Goal: Transaction & Acquisition: Purchase product/service

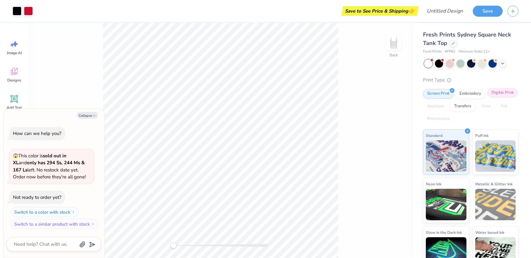
click at [487, 98] on div "Digital Print" at bounding box center [502, 92] width 31 height 9
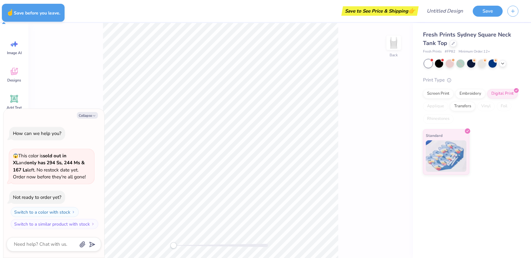
type textarea "x"
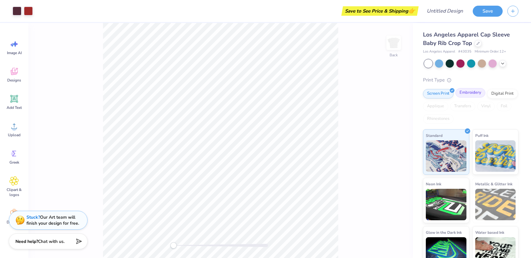
click at [468, 94] on div "Embroidery" at bounding box center [470, 92] width 30 height 9
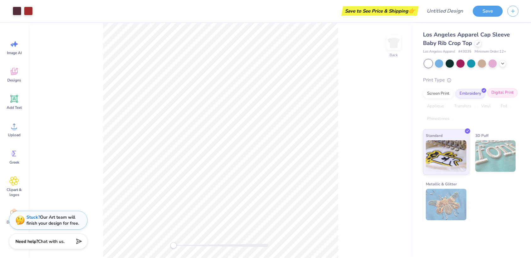
click at [502, 94] on div "Digital Print" at bounding box center [502, 92] width 31 height 9
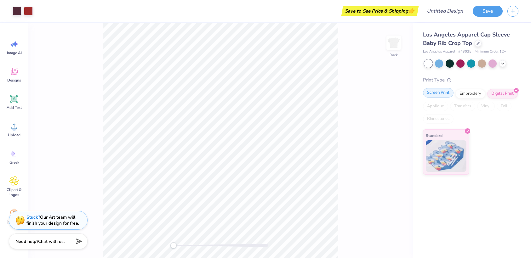
click at [436, 92] on div "Screen Print" at bounding box center [438, 92] width 31 height 9
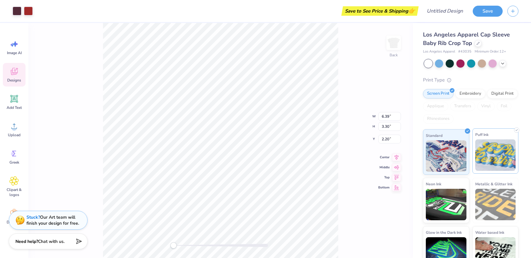
click at [489, 147] on img at bounding box center [495, 154] width 41 height 31
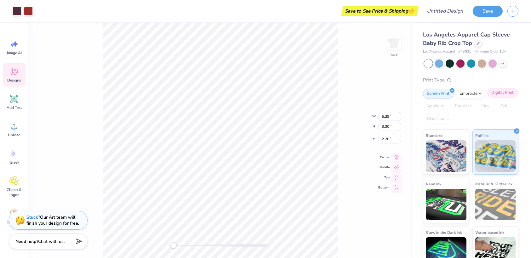
click at [487, 98] on div "Digital Print" at bounding box center [502, 92] width 31 height 9
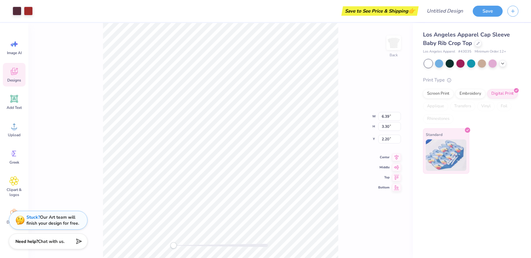
click at [448, 152] on img at bounding box center [446, 154] width 41 height 31
click at [487, 12] on button "Save" at bounding box center [488, 10] width 30 height 11
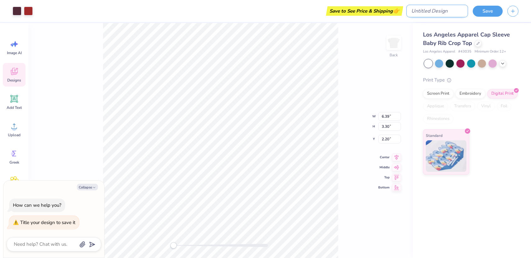
type textarea "x"
click at [441, 11] on input "Design Title" at bounding box center [437, 11] width 62 height 13
type input "A"
type textarea "x"
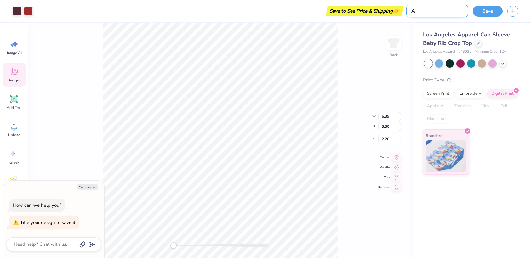
type input "Al"
type textarea "x"
type input "Alp"
type textarea "x"
type input "Alph"
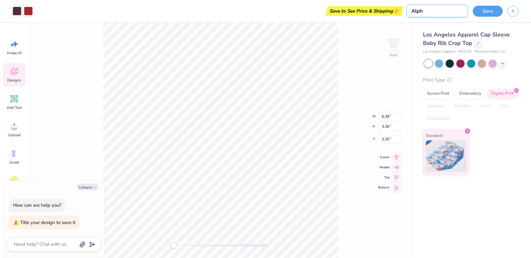
type textarea "x"
type input "Alpha"
type textarea "x"
type input "Alpha"
type textarea "x"
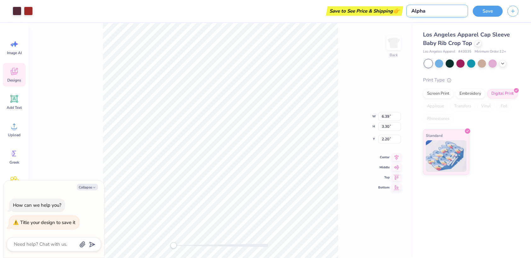
type input "Alpha X"
type textarea "x"
type input "Alpha Xi"
type textarea "x"
type input "Alpha Xi"
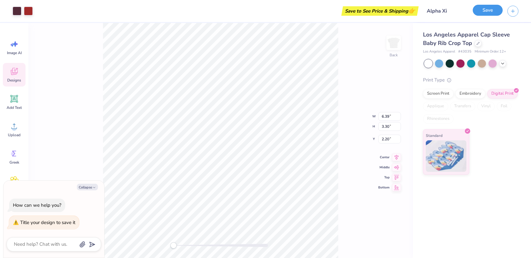
click at [486, 10] on button "Save" at bounding box center [488, 10] width 30 height 11
type textarea "x"
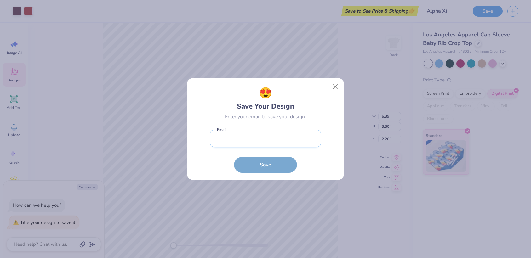
click at [251, 132] on input "email" at bounding box center [265, 138] width 111 height 17
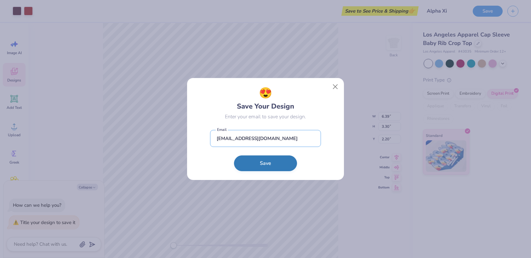
type input "disclab@gmail.com"
click at [272, 162] on button "Save" at bounding box center [265, 164] width 63 height 16
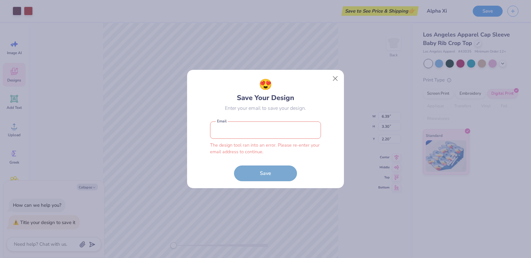
click at [260, 126] on input "email" at bounding box center [265, 130] width 111 height 17
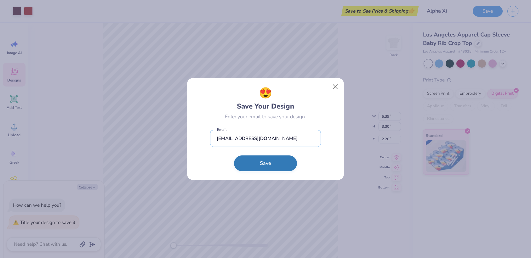
type input "disclab@gmail.com"
click at [271, 165] on button "Save" at bounding box center [265, 164] width 63 height 16
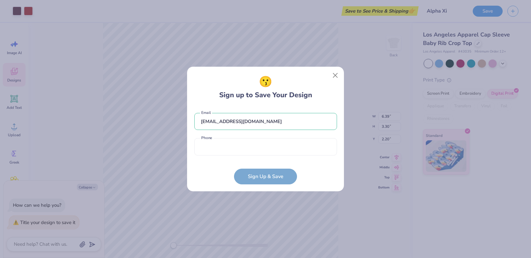
click at [280, 176] on form "disclab@gmail.com Email Phone is a required field Phone Sign Up & Save" at bounding box center [265, 146] width 143 height 78
click at [238, 150] on input "tel" at bounding box center [265, 146] width 143 height 17
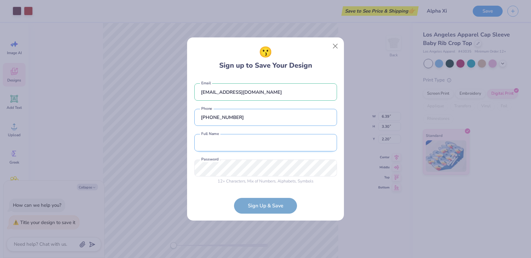
type input "(999) 999-9999"
click at [260, 145] on input "text" at bounding box center [265, 142] width 143 height 17
type input "Melinda Harris"
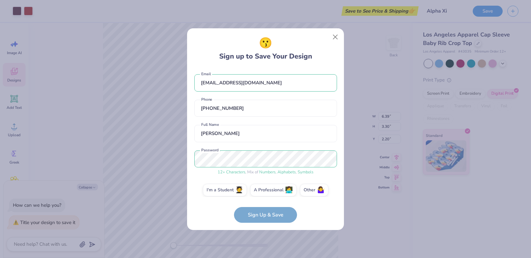
scroll to position [6, 0]
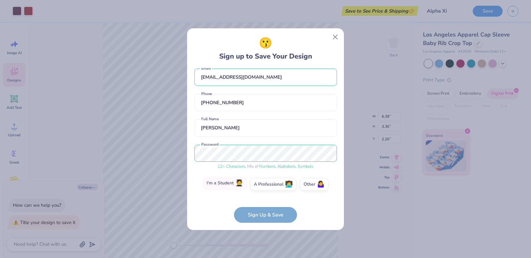
click at [227, 182] on label "I'm a Student 🧑‍🎓" at bounding box center [225, 183] width 44 height 13
click at [264, 190] on input "I'm a Student 🧑‍🎓" at bounding box center [266, 192] width 4 height 4
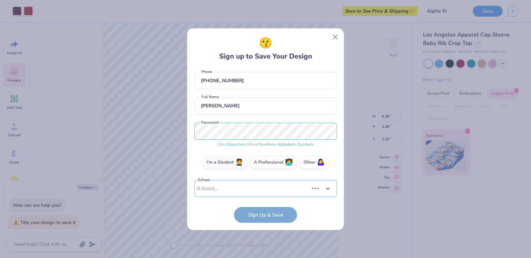
click at [259, 184] on div "Use Up and Down to choose options, press Enter to select the currently focused …" at bounding box center [265, 198] width 143 height 36
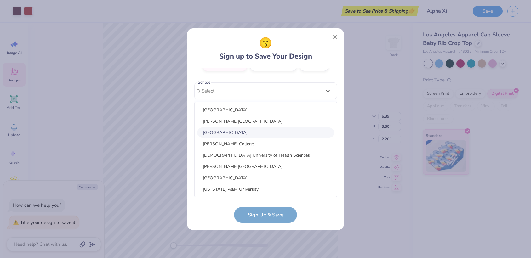
click at [251, 136] on div "Adelphi University" at bounding box center [265, 133] width 137 height 10
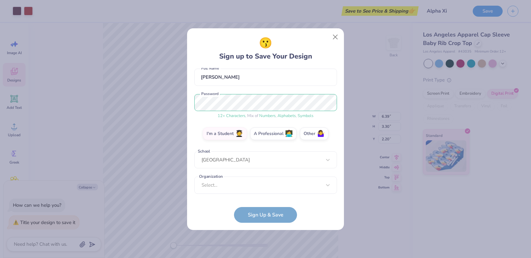
scroll to position [56, 0]
click at [265, 217] on form "disclab@gmail.com Email (999) 999-9999 Phone Melinda Harris Full Name 12 + Char…" at bounding box center [265, 145] width 143 height 155
click at [263, 185] on div "option focused, 8 of 15. 15 results available. Use Up and Down to choose option…" at bounding box center [265, 234] width 143 height 115
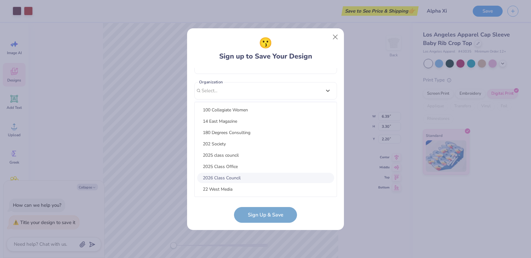
click at [268, 174] on div "2026 Class Council" at bounding box center [265, 178] width 137 height 10
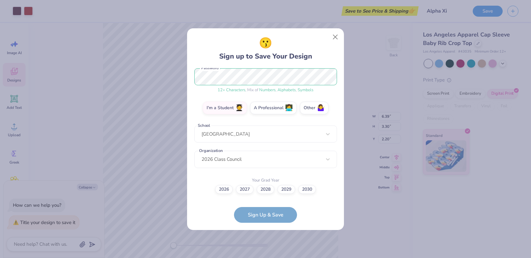
click at [267, 219] on form "disclab@gmail.com Email (999) 999-9999 Phone Melinda Harris Full Name 12 + Char…" at bounding box center [265, 145] width 143 height 155
click at [268, 217] on form "disclab@gmail.com Email (999) 999-9999 Phone Melinda Harris Full Name 12 + Char…" at bounding box center [265, 145] width 143 height 155
click at [266, 189] on label "2028" at bounding box center [266, 188] width 18 height 9
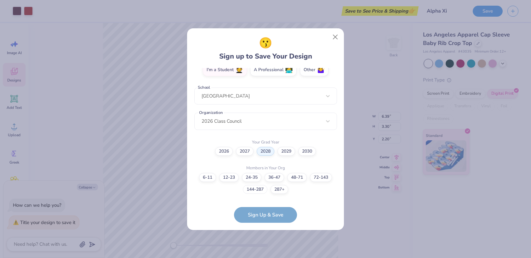
click at [258, 186] on label "144-287" at bounding box center [255, 189] width 25 height 9
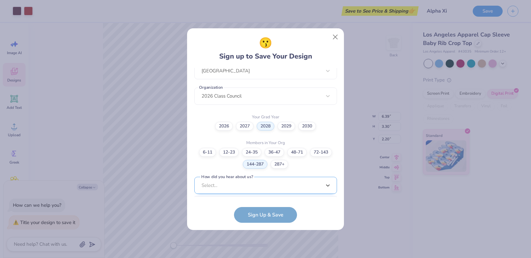
click at [268, 187] on div "option Word of Mouth focused, 8 of 15. 15 results available. Use Up and Down to…" at bounding box center [265, 234] width 143 height 115
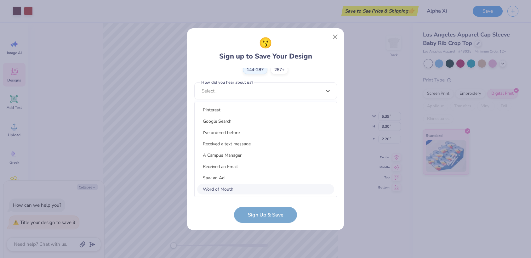
click at [268, 188] on div "Word of Mouth" at bounding box center [265, 189] width 137 height 10
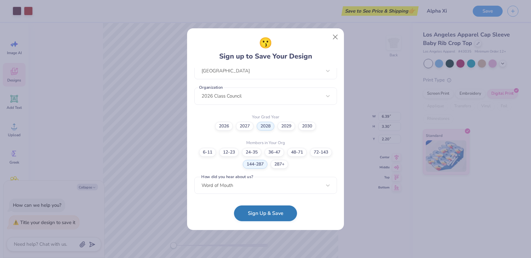
click at [268, 211] on button "Sign Up & Save" at bounding box center [265, 214] width 63 height 16
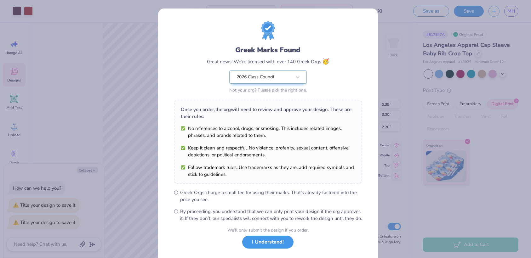
click at [266, 249] on button "I Understand!" at bounding box center [267, 242] width 51 height 13
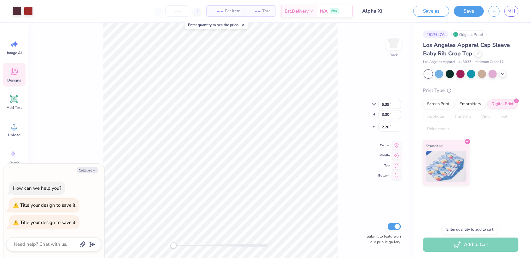
type textarea "x"
click at [478, 246] on div "Add to Cart" at bounding box center [470, 245] width 95 height 14
click at [196, 11] on line at bounding box center [197, 11] width 3 height 0
type input "12"
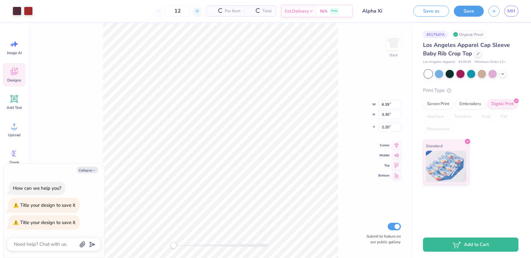
type textarea "x"
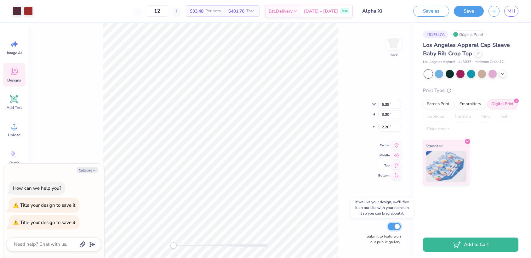
click at [392, 227] on input "Submit to feature on our public gallery." at bounding box center [394, 227] width 13 height 8
checkbox input "false"
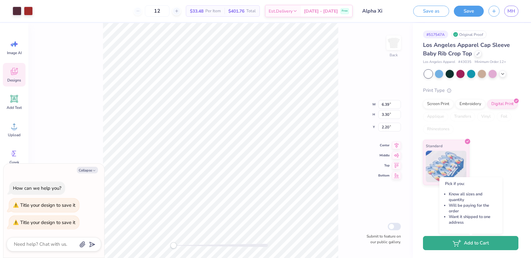
click at [475, 243] on button "Add to Cart" at bounding box center [470, 243] width 95 height 14
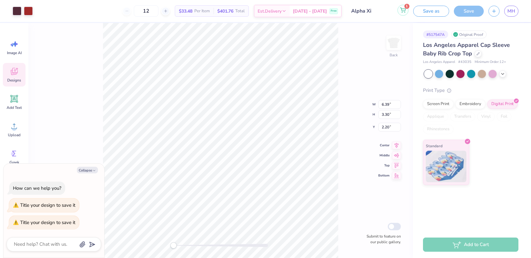
click at [402, 10] on icon at bounding box center [402, 9] width 5 height 3
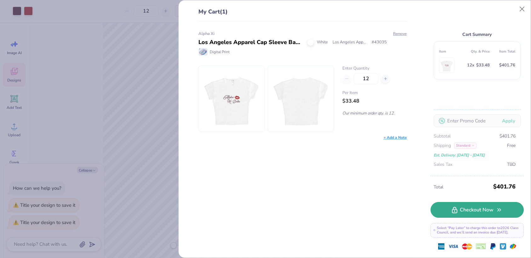
click at [487, 209] on link "Checkout Now" at bounding box center [476, 210] width 93 height 16
type textarea "x"
type input "16"
type textarea "x"
type input "16"
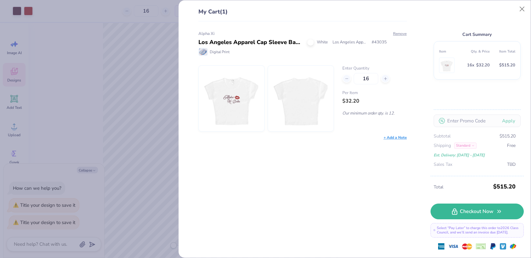
type textarea "x"
click at [523, 7] on button "Close" at bounding box center [522, 9] width 12 height 12
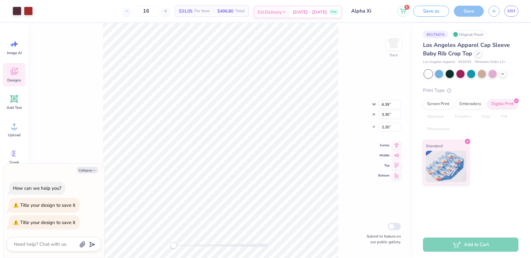
click at [282, 13] on span "Est. Delivery" at bounding box center [270, 12] width 24 height 7
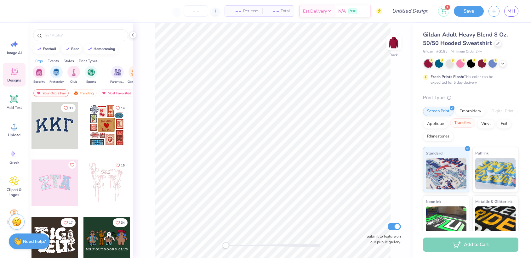
click at [475, 125] on div "Transfers" at bounding box center [462, 122] width 25 height 9
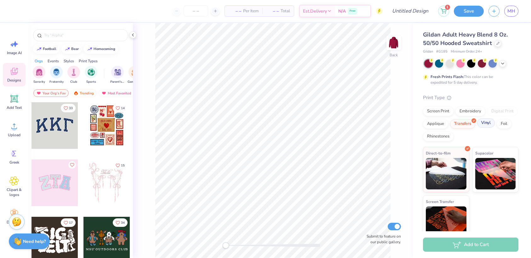
click at [477, 128] on div "Vinyl" at bounding box center [486, 122] width 18 height 9
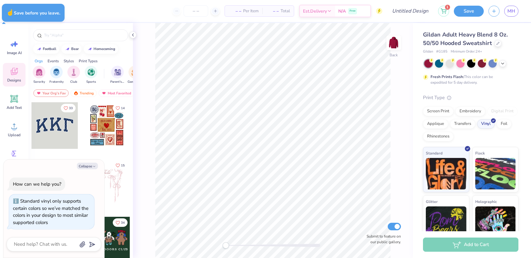
type textarea "x"
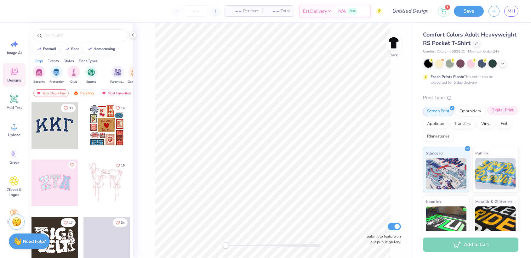
click at [487, 115] on div "Digital Print" at bounding box center [502, 110] width 31 height 9
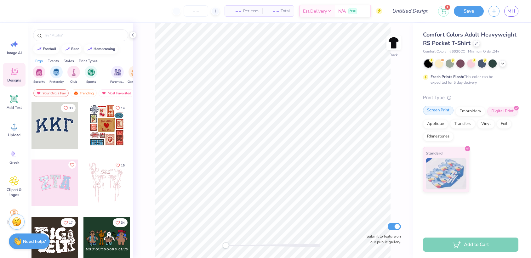
click at [440, 113] on div "Screen Print" at bounding box center [438, 110] width 31 height 9
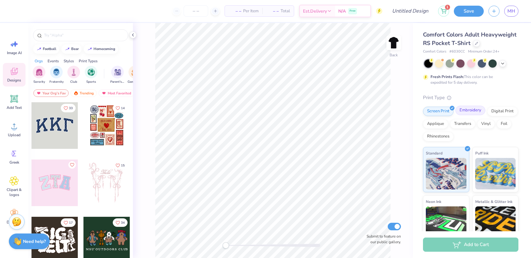
click at [473, 115] on div "Embroidery" at bounding box center [470, 110] width 30 height 9
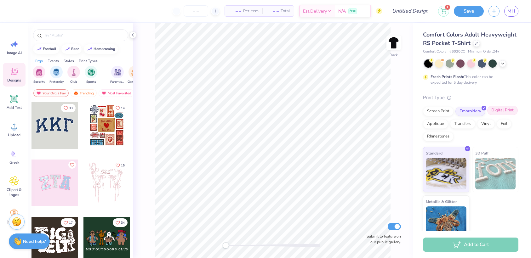
click at [487, 115] on div "Digital Print" at bounding box center [502, 110] width 31 height 9
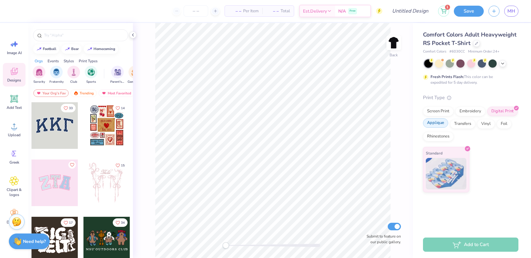
click at [441, 124] on div "Applique" at bounding box center [435, 122] width 25 height 9
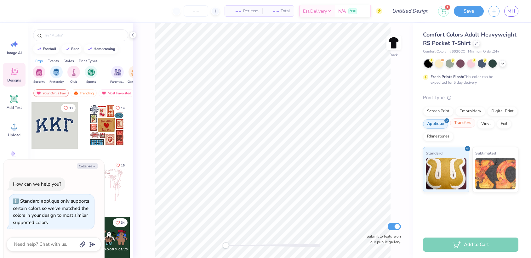
click at [466, 123] on div "Transfers" at bounding box center [462, 122] width 25 height 9
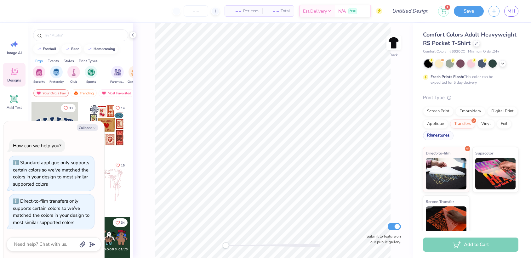
click at [453, 140] on div "Rhinestones" at bounding box center [438, 135] width 31 height 9
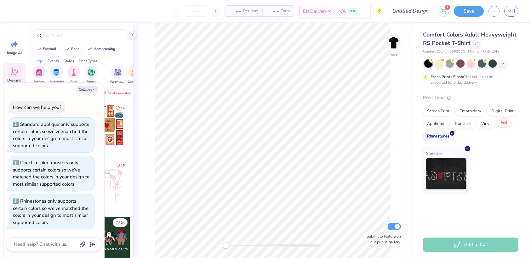
click at [504, 125] on div "Foil" at bounding box center [504, 122] width 15 height 9
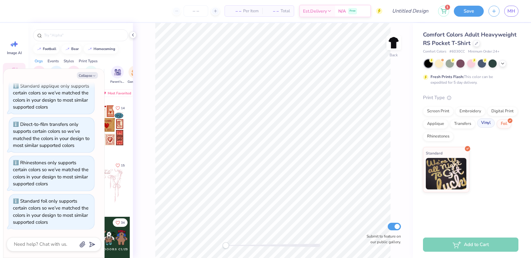
click at [485, 126] on div "Vinyl" at bounding box center [486, 122] width 18 height 9
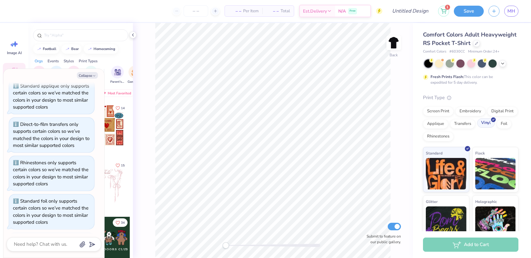
scroll to position [63, 0]
type textarea "x"
